Goal: Transaction & Acquisition: Purchase product/service

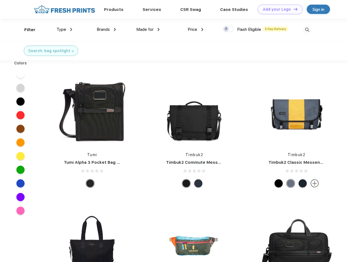
click at [278, 9] on link "Add your Logo Design Tool" at bounding box center [279, 10] width 45 height 10
click at [0, 0] on div "Design Tool" at bounding box center [0, 0] width 0 height 0
click at [293, 9] on link "Add your Logo Design Tool" at bounding box center [279, 10] width 45 height 10
click at [26, 30] on div "Filter" at bounding box center [29, 30] width 11 height 6
click at [64, 29] on span "Type" at bounding box center [61, 29] width 10 height 5
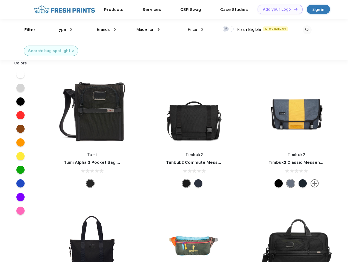
click at [106, 29] on span "Brands" at bounding box center [103, 29] width 13 height 5
click at [148, 29] on span "Made for" at bounding box center [144, 29] width 17 height 5
click at [195, 29] on span "Price" at bounding box center [193, 29] width 10 height 5
click at [228, 29] on div at bounding box center [228, 29] width 11 height 6
click at [226, 29] on input "checkbox" at bounding box center [225, 28] width 4 height 4
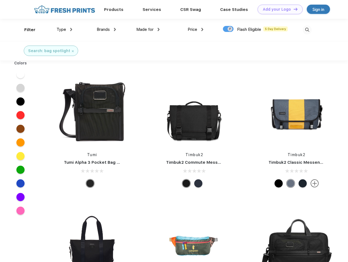
click at [307, 30] on img at bounding box center [306, 29] width 9 height 9
